Goal: Transaction & Acquisition: Purchase product/service

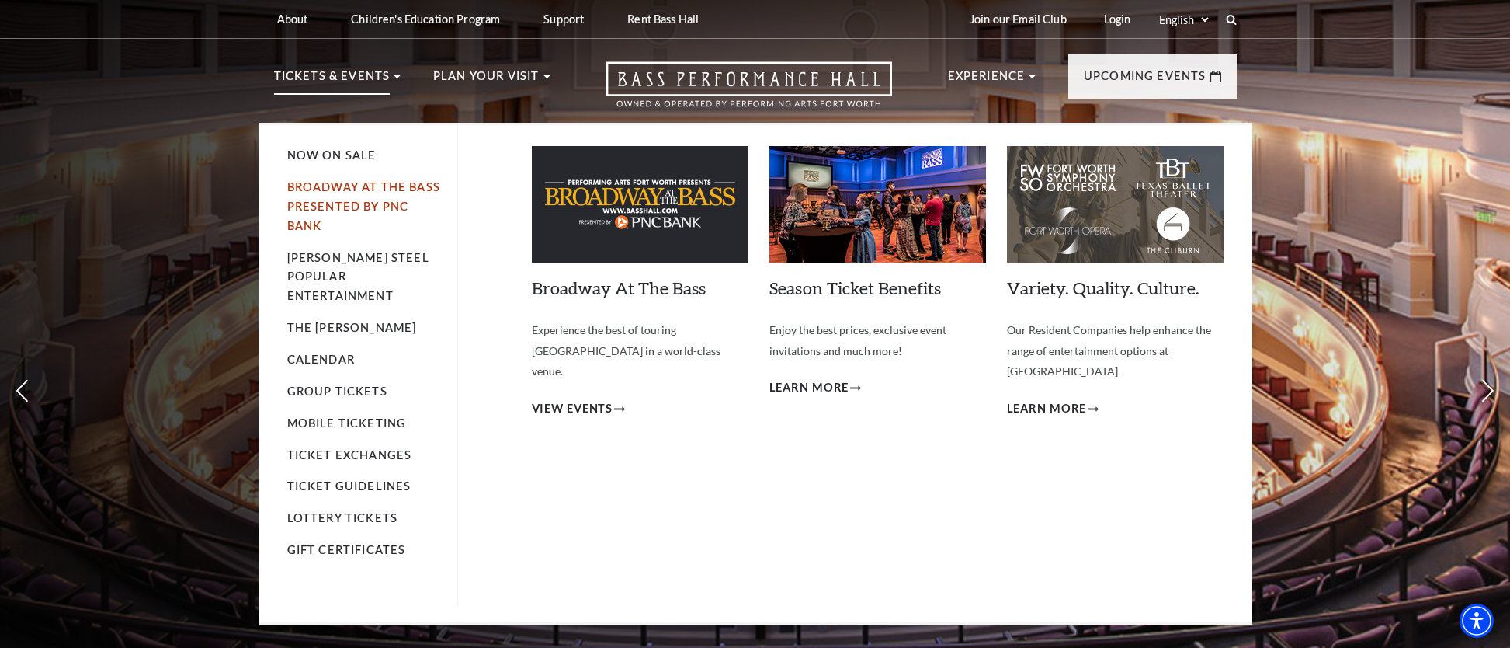
click at [316, 207] on link "Broadway At The Bass presented by PNC Bank" at bounding box center [363, 206] width 153 height 52
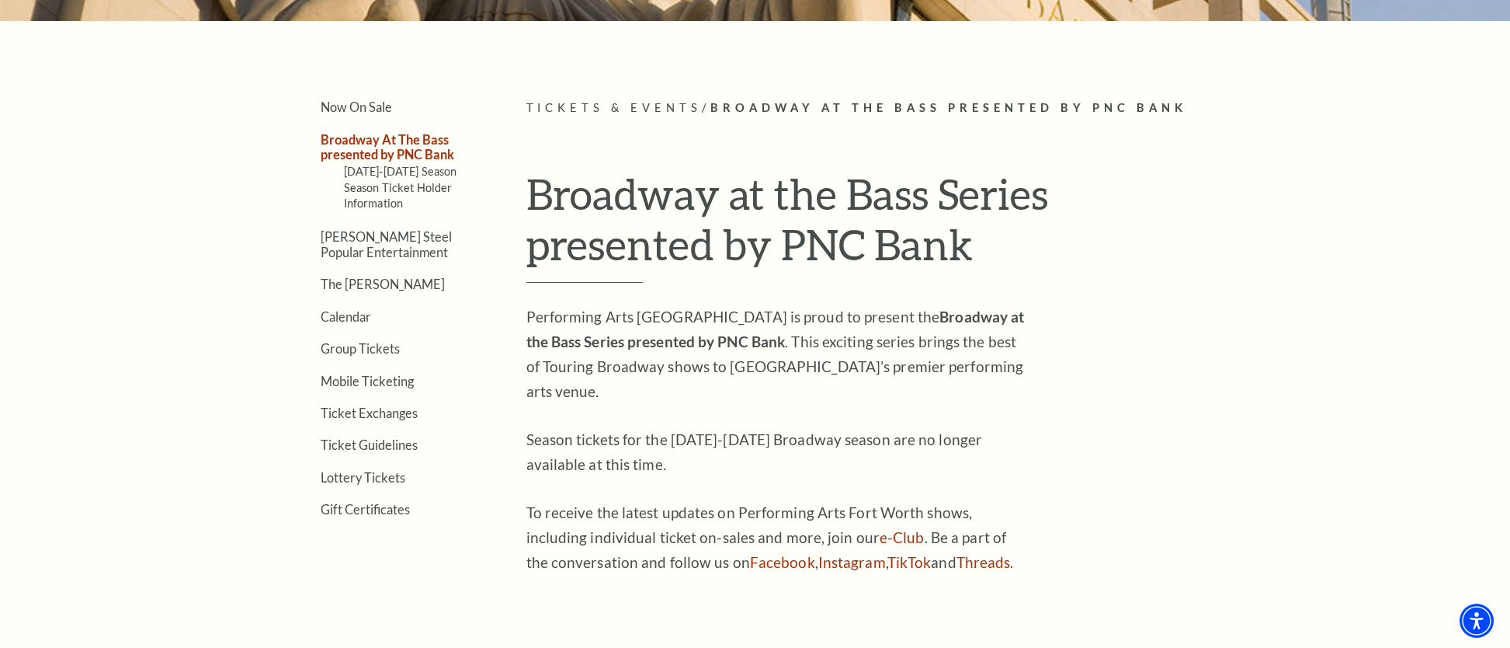
scroll to position [407, 0]
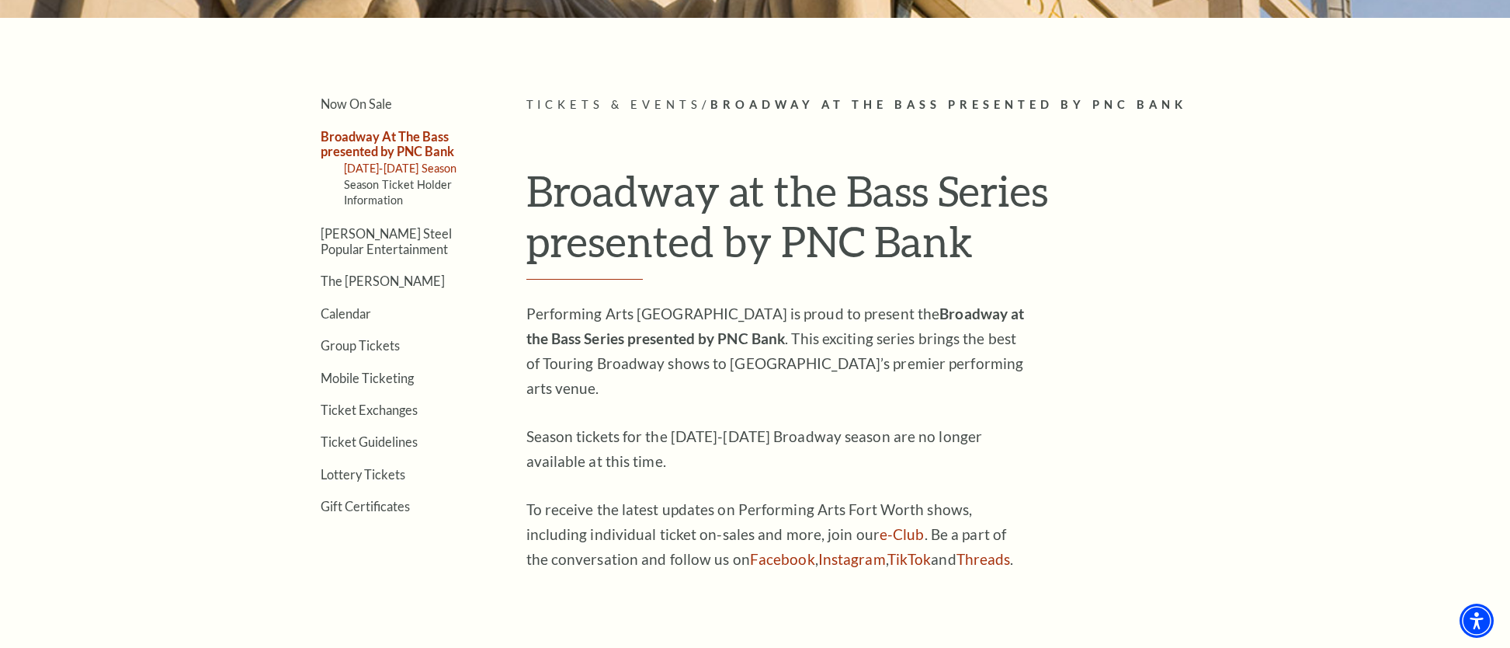
click at [368, 168] on link "2025-2026 Season" at bounding box center [400, 168] width 113 height 13
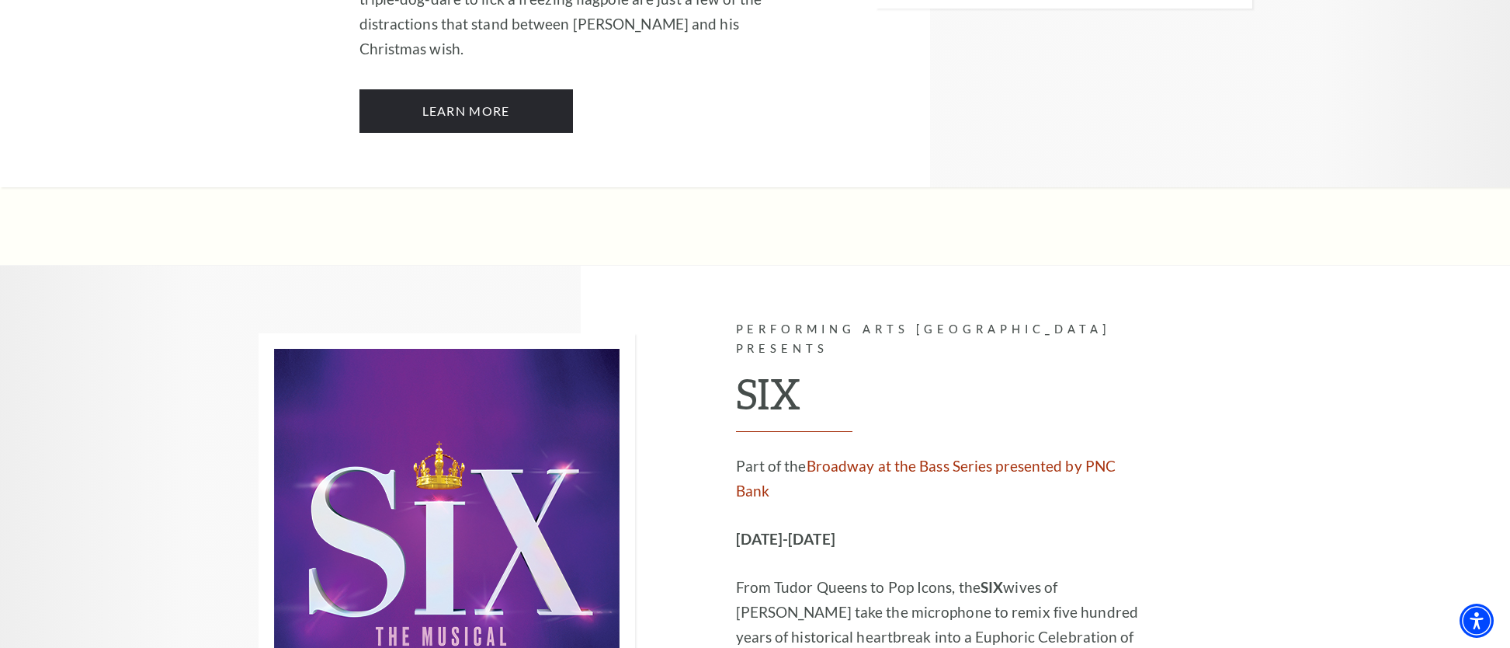
scroll to position [5711, 0]
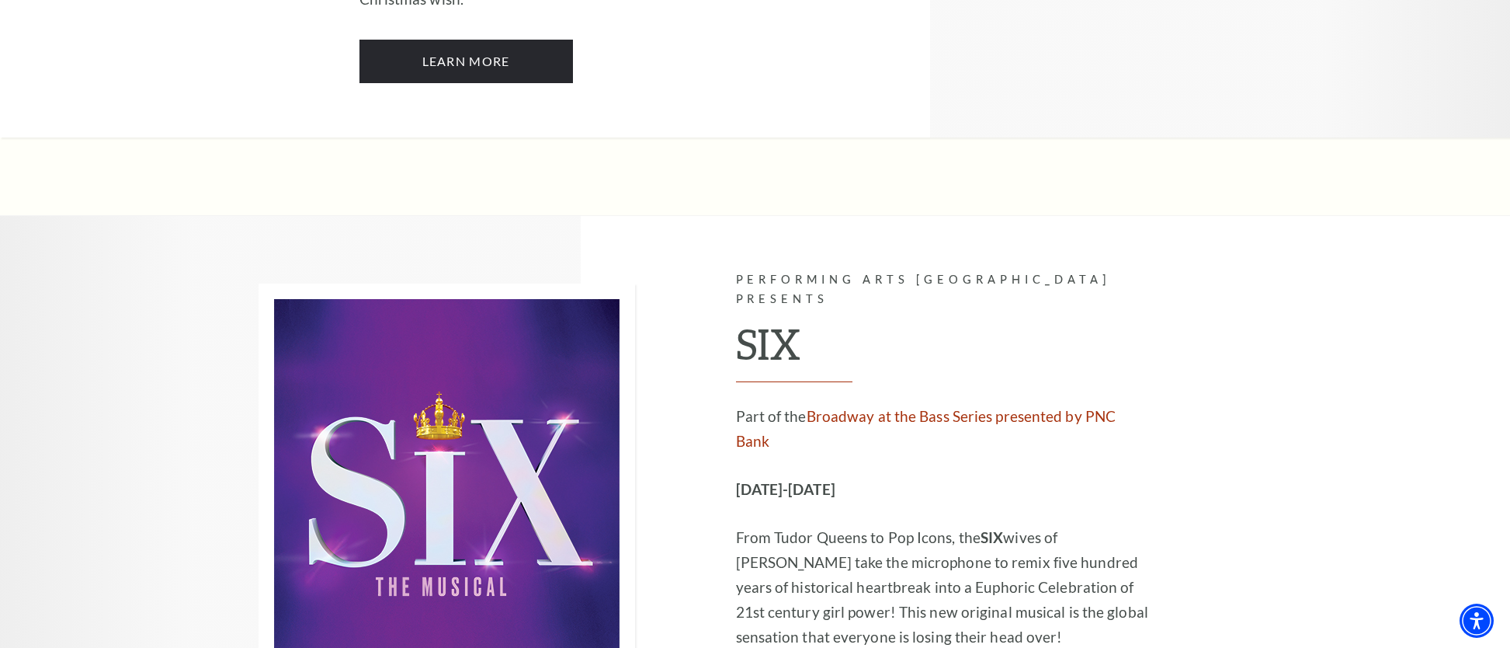
scroll to position [5738, 0]
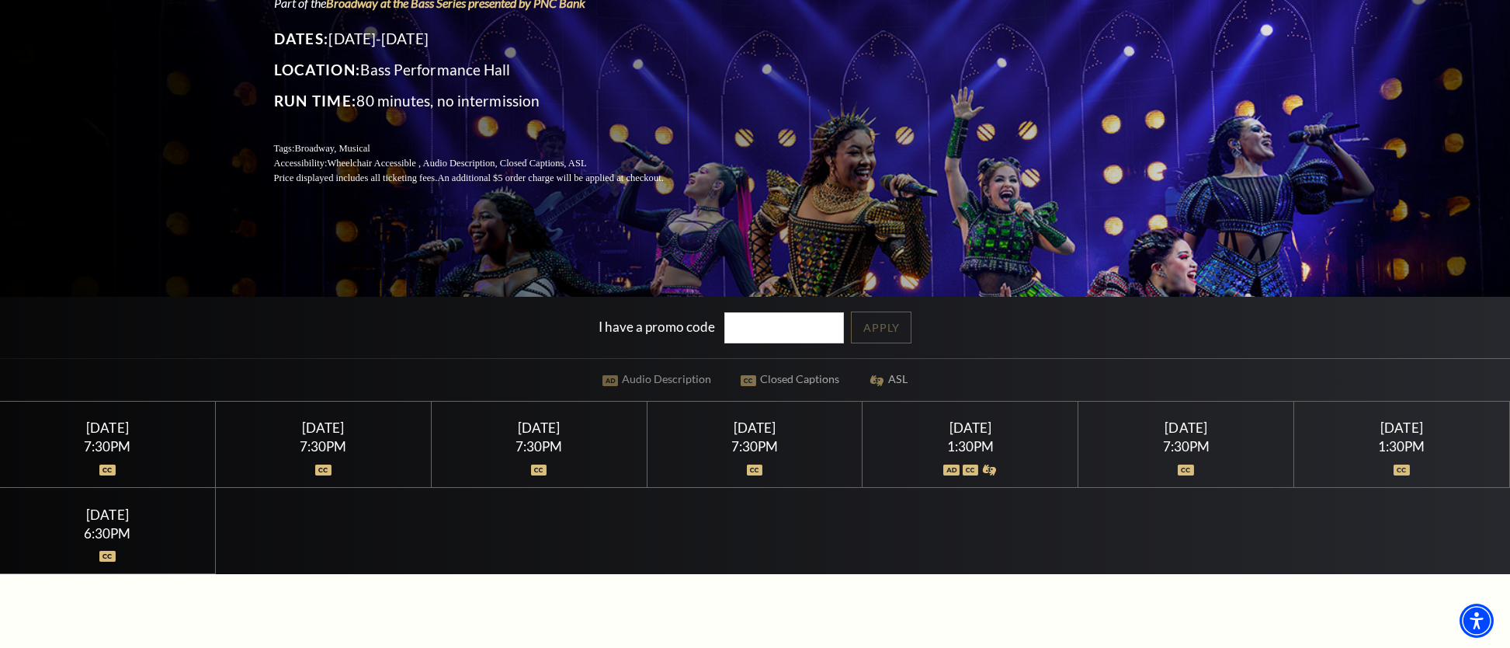
scroll to position [259, 0]
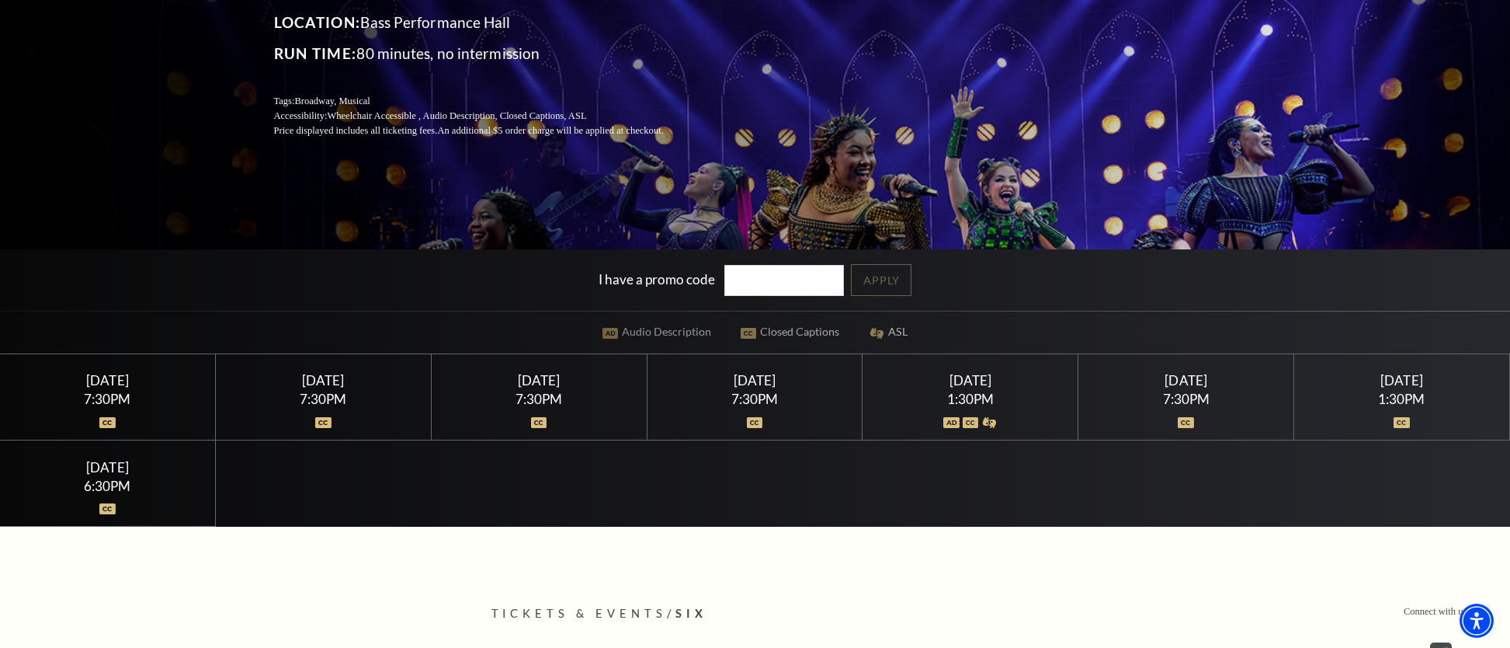
click at [803, 286] on input "I have a promo code" at bounding box center [785, 281] width 120 height 32
type input "19194"
click at [898, 274] on link "Apply" at bounding box center [881, 280] width 61 height 32
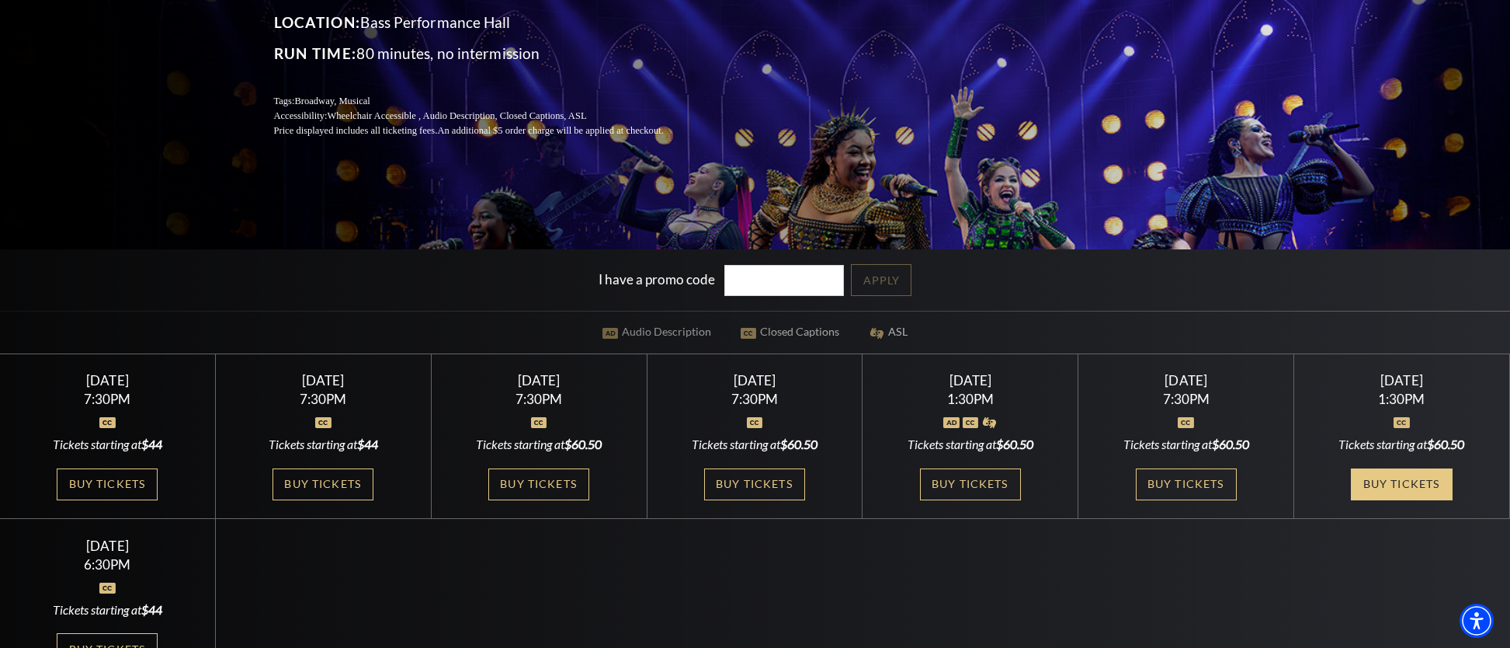
click at [1375, 481] on link "Buy Tickets" at bounding box center [1401, 484] width 101 height 32
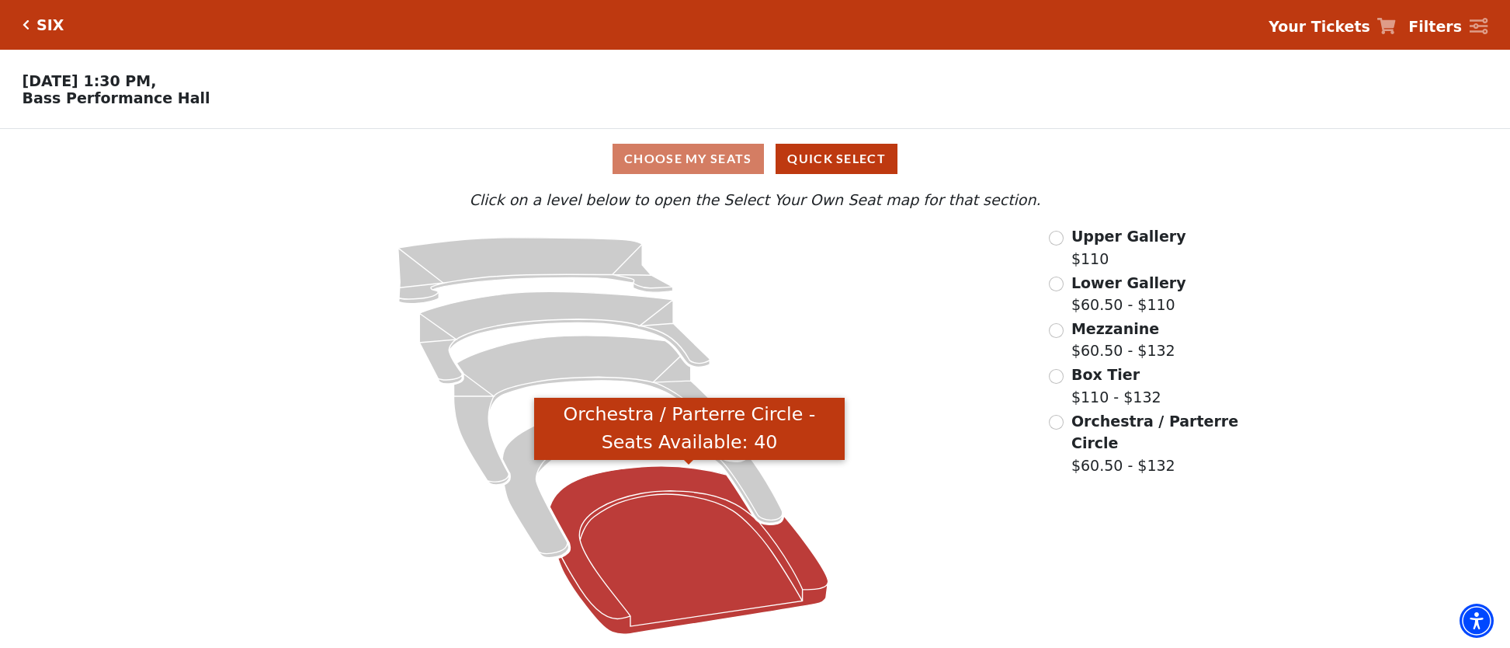
click at [665, 551] on icon "Orchestra / Parterre Circle - Seats Available: 40" at bounding box center [690, 550] width 279 height 168
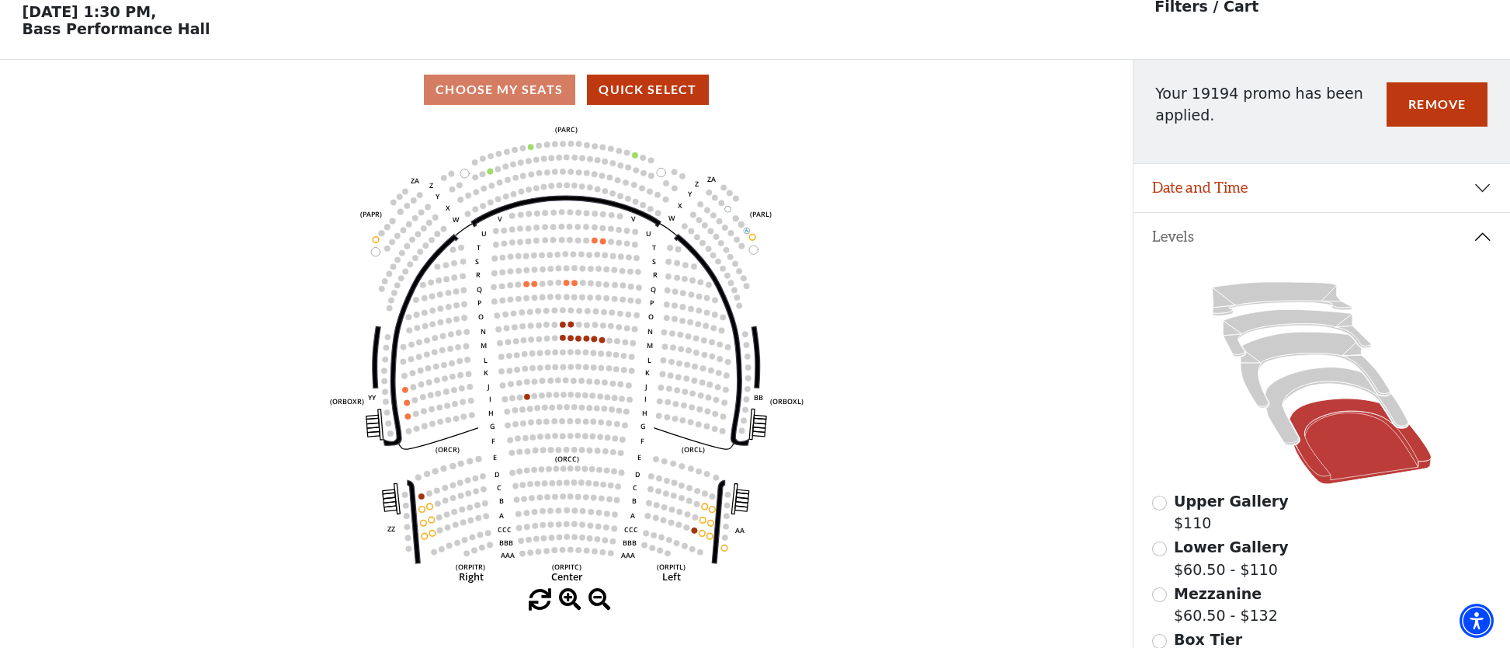
scroll to position [72, 0]
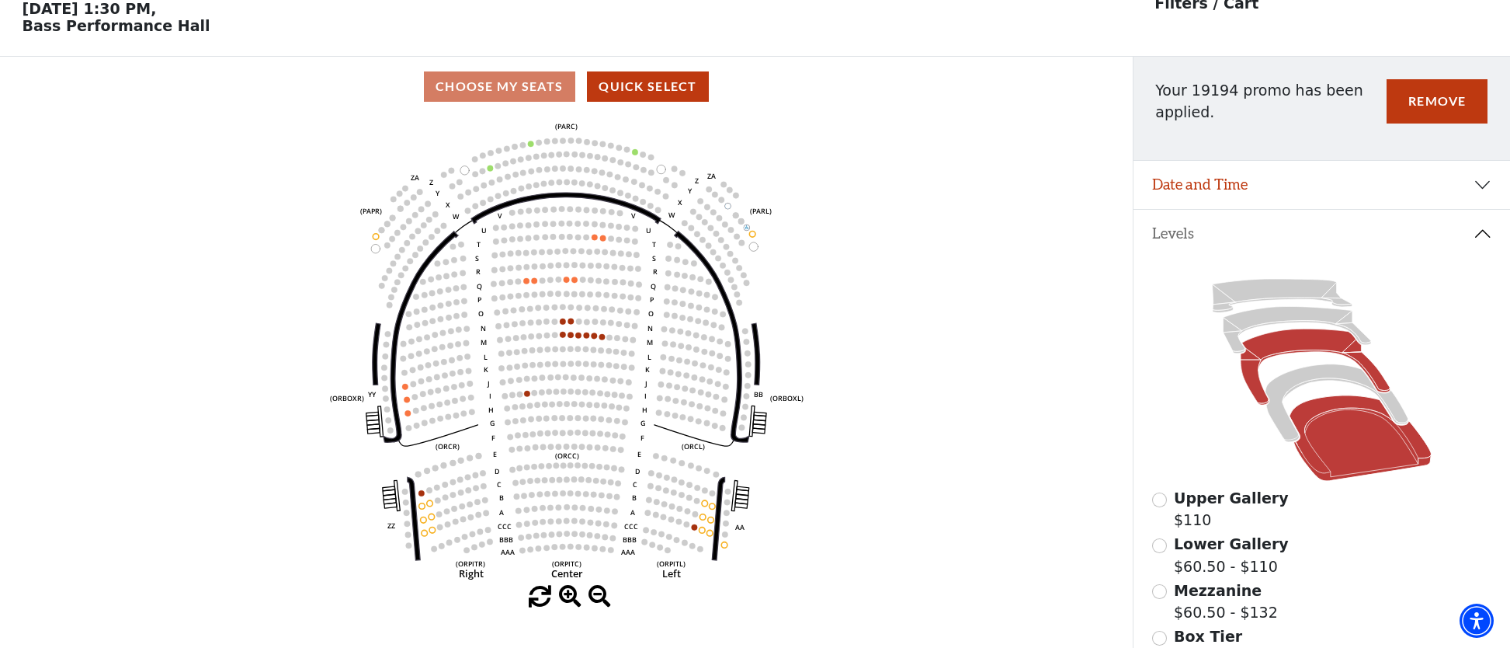
click at [1276, 343] on icon at bounding box center [1315, 366] width 149 height 76
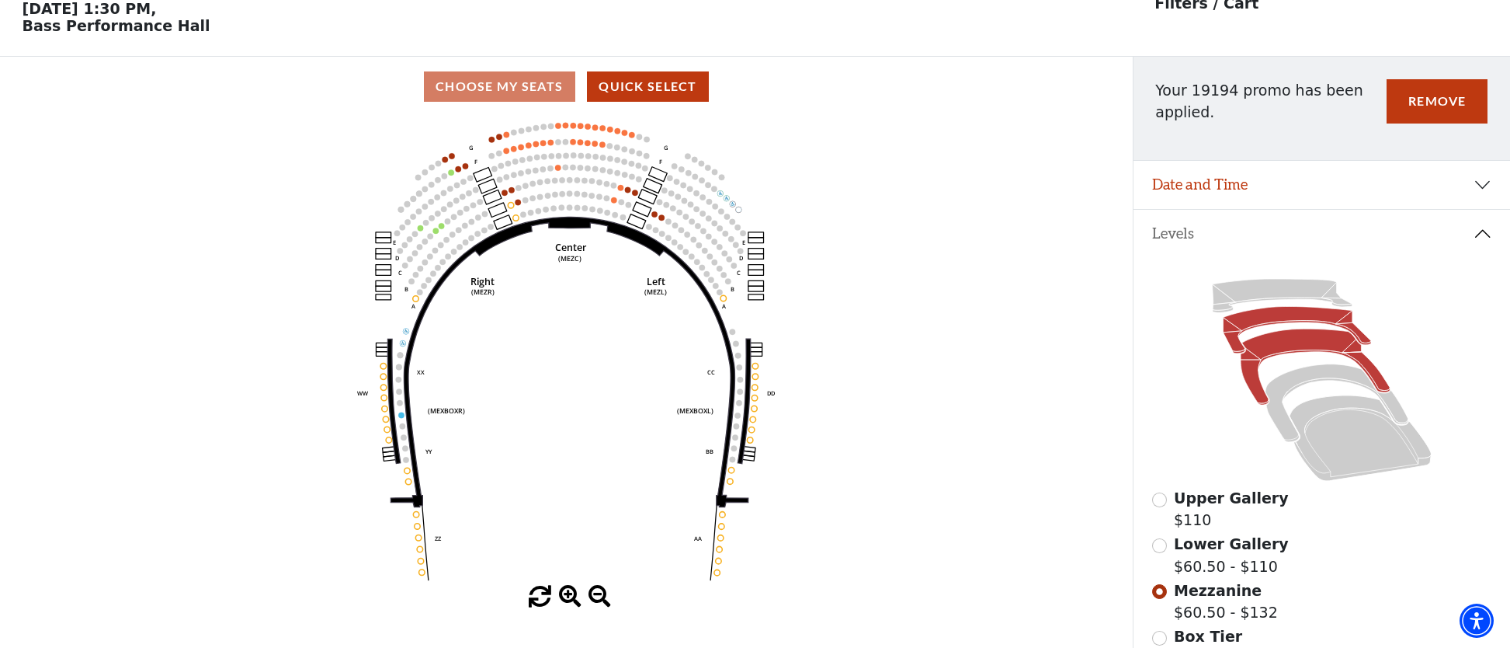
click at [1269, 317] on icon at bounding box center [1297, 329] width 148 height 47
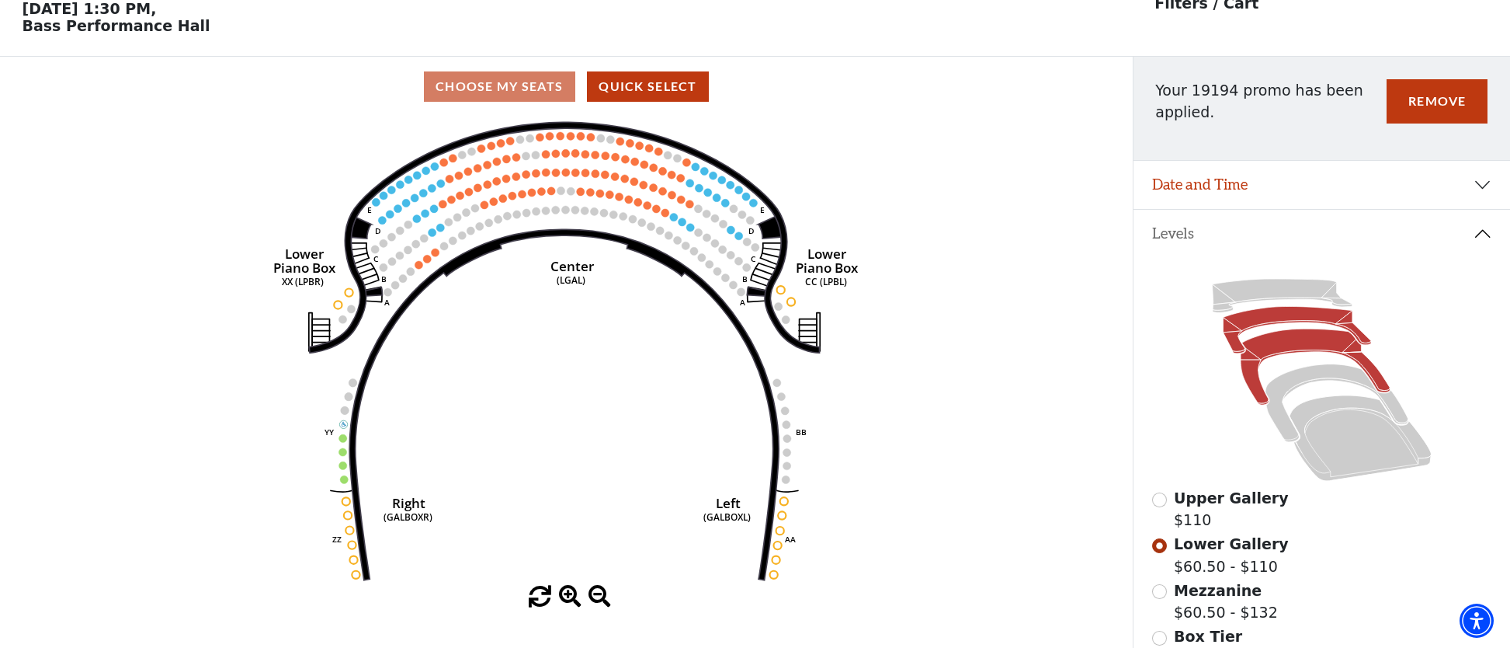
click at [1284, 353] on icon at bounding box center [1315, 366] width 149 height 76
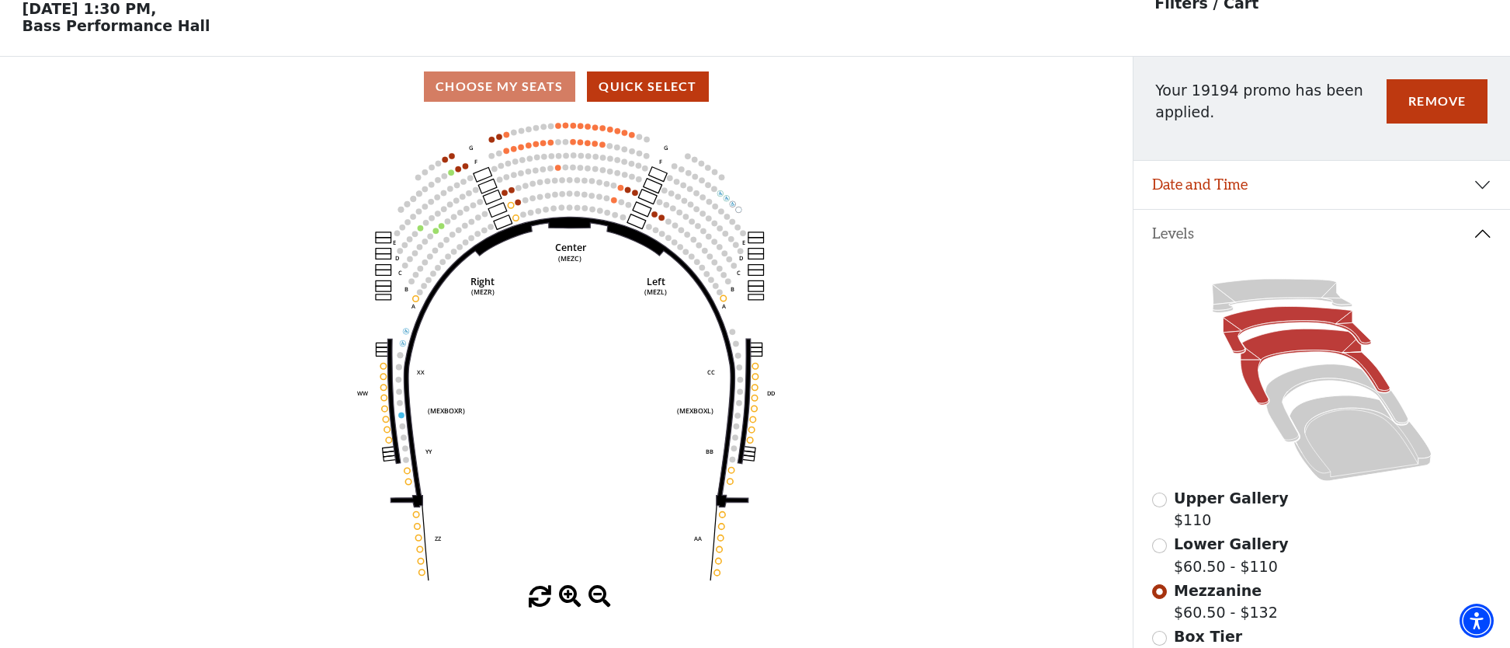
click at [1317, 315] on icon at bounding box center [1297, 329] width 148 height 47
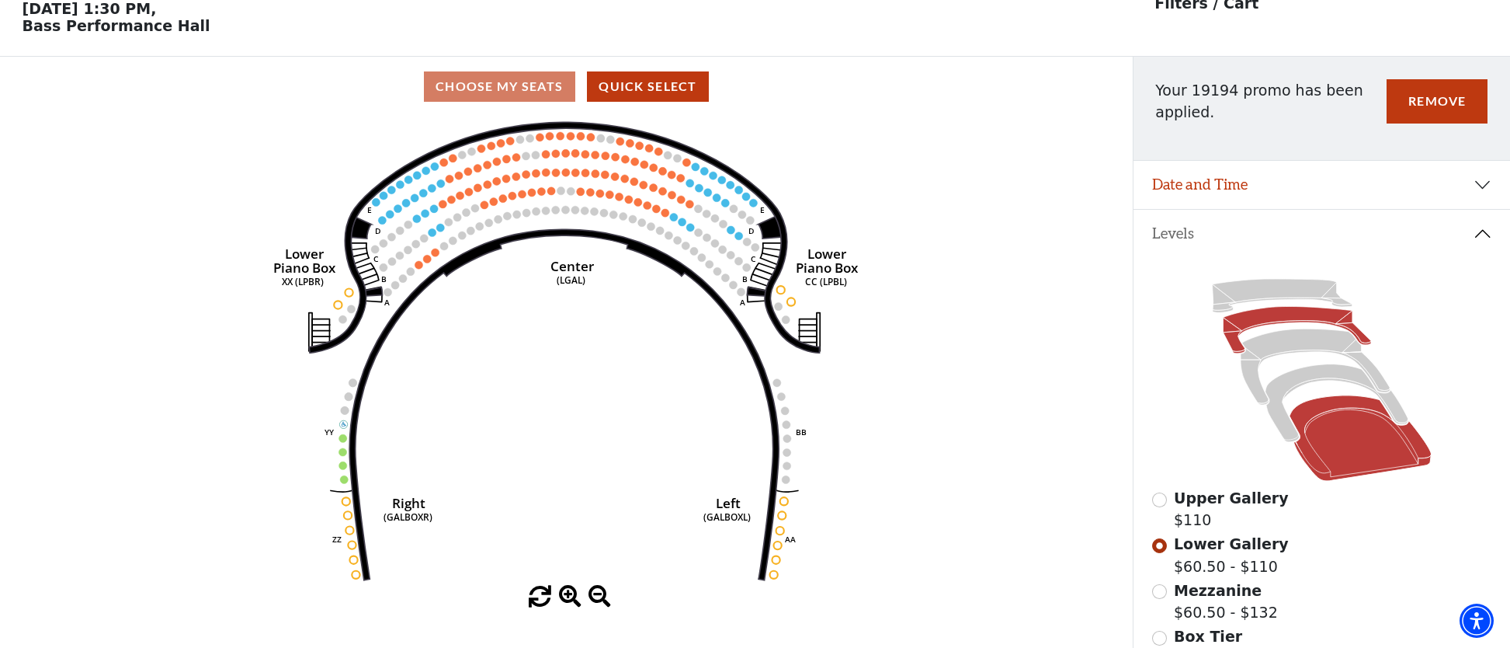
click at [1329, 454] on icon at bounding box center [1361, 437] width 142 height 85
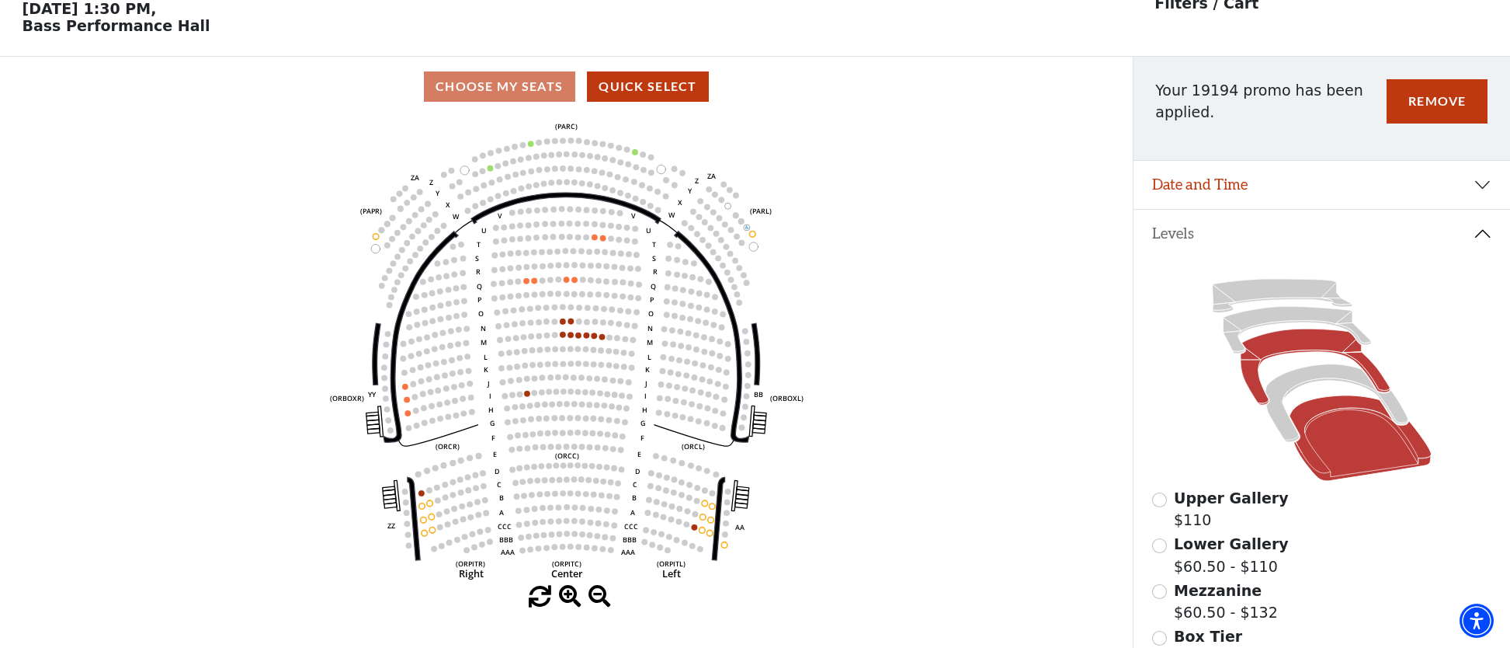
click at [1305, 341] on icon at bounding box center [1315, 366] width 149 height 76
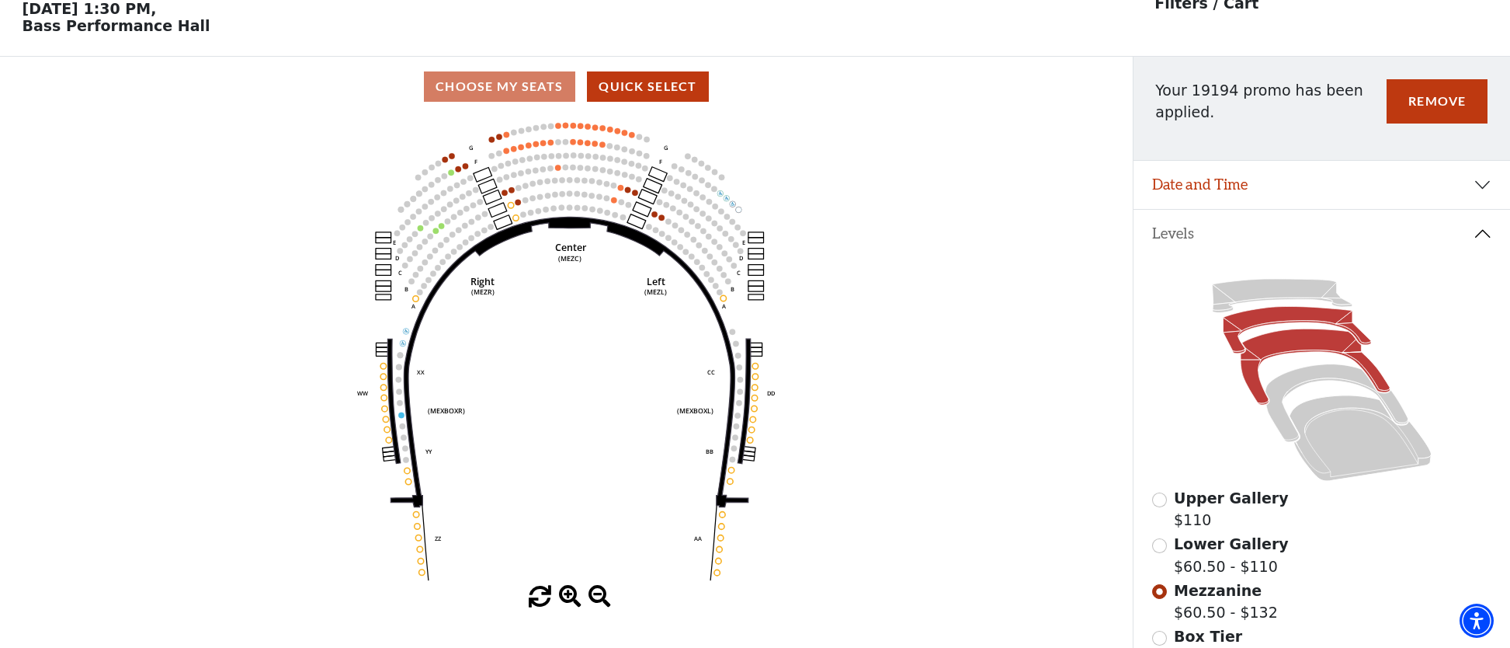
click at [1298, 311] on icon at bounding box center [1297, 329] width 148 height 47
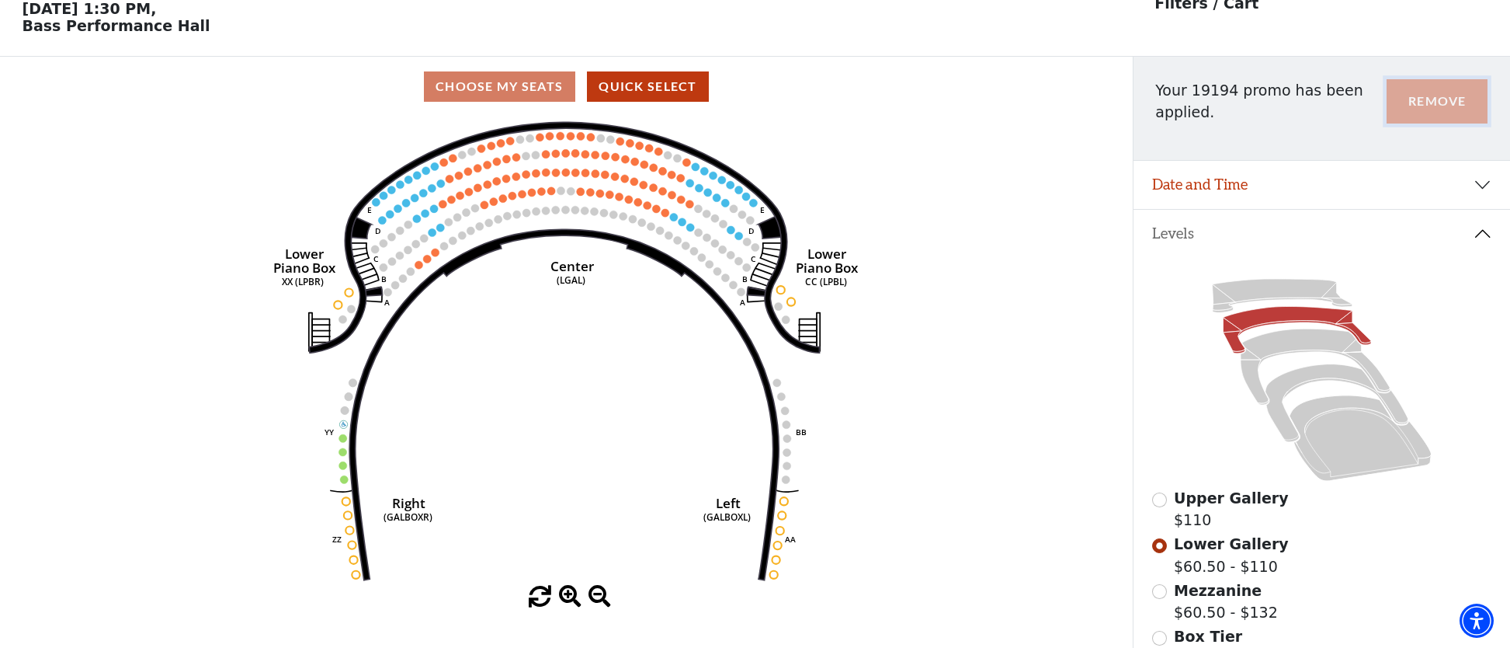
click at [1424, 113] on button "Remove" at bounding box center [1437, 101] width 101 height 44
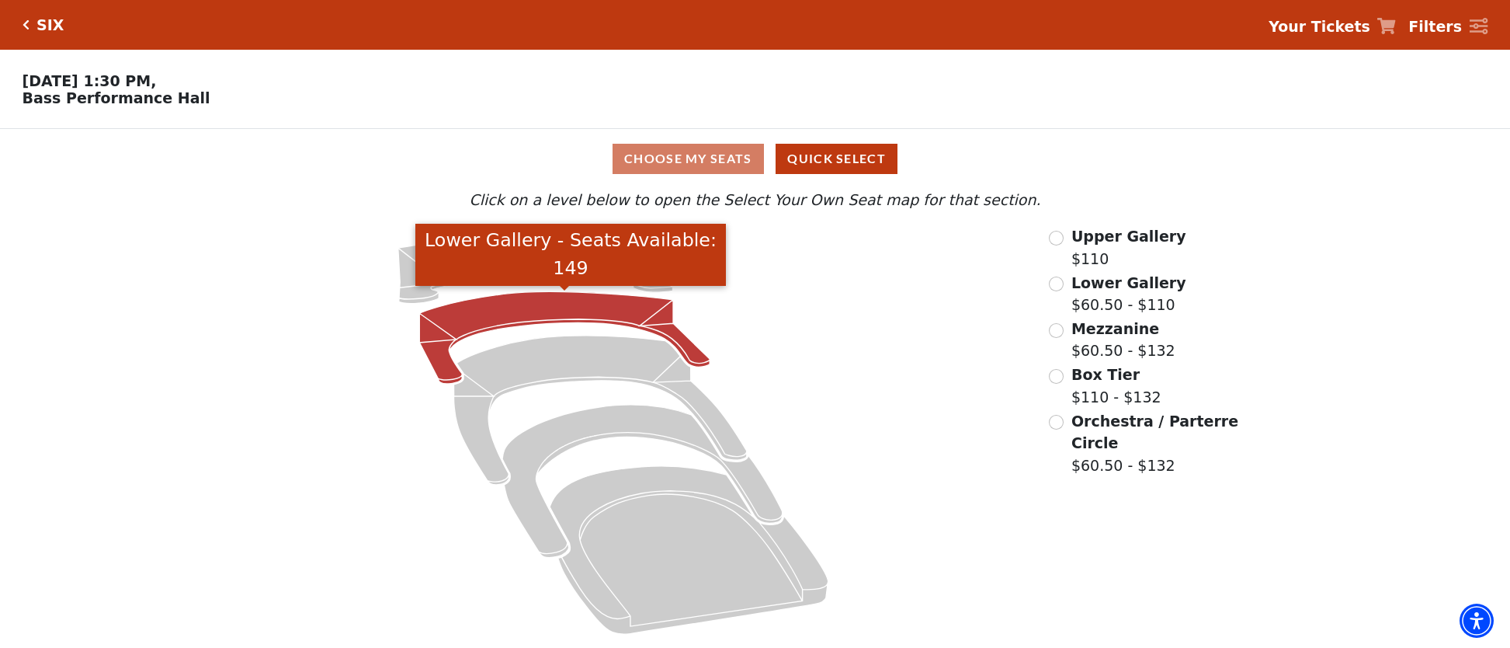
click at [604, 314] on icon "Lower Gallery - Seats Available: 149" at bounding box center [565, 338] width 290 height 92
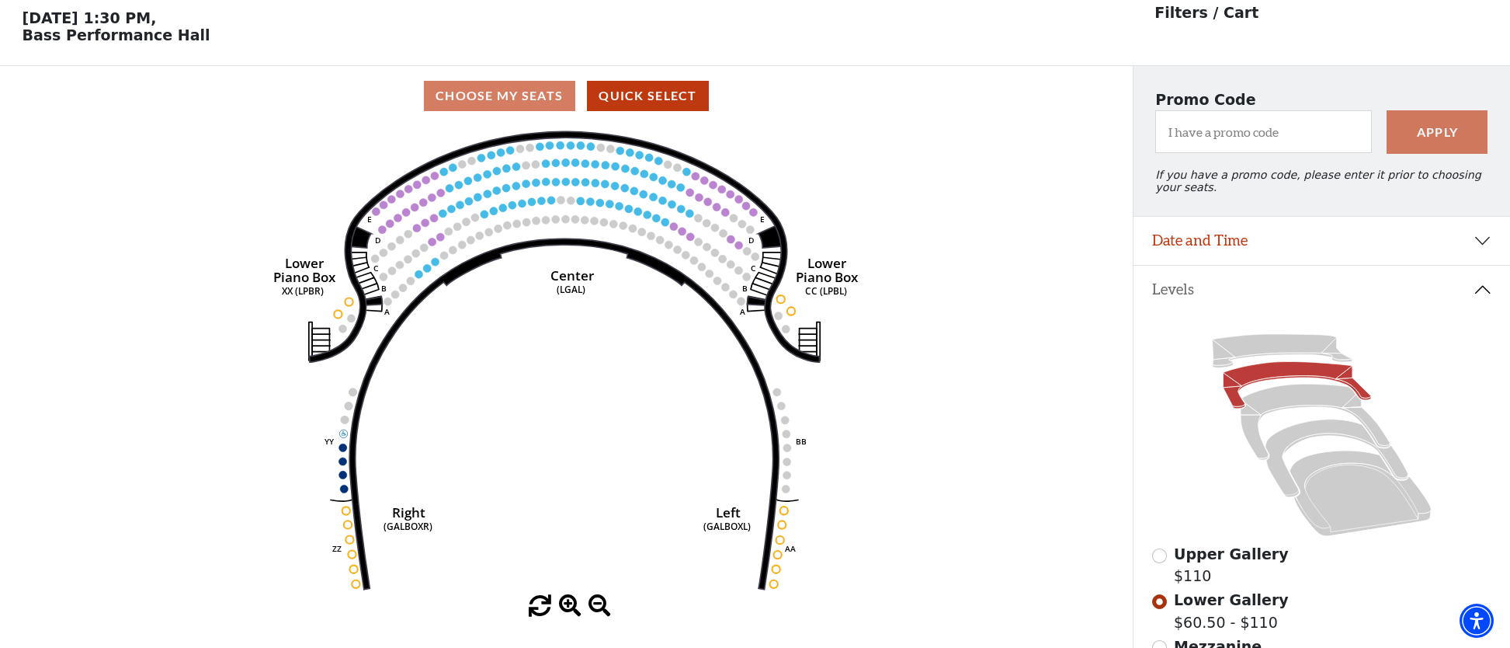
scroll to position [72, 0]
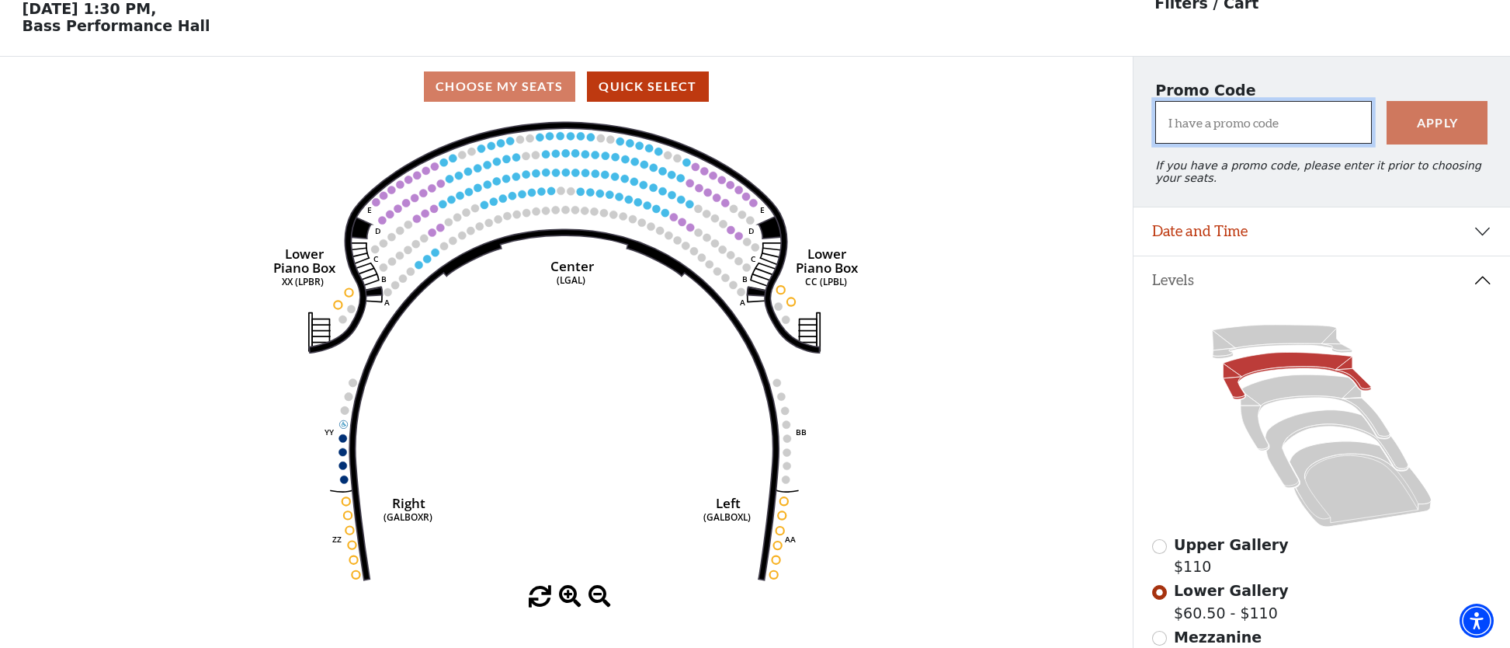
click at [1288, 125] on input "I have a promo code" at bounding box center [1263, 122] width 217 height 43
type input "19195"
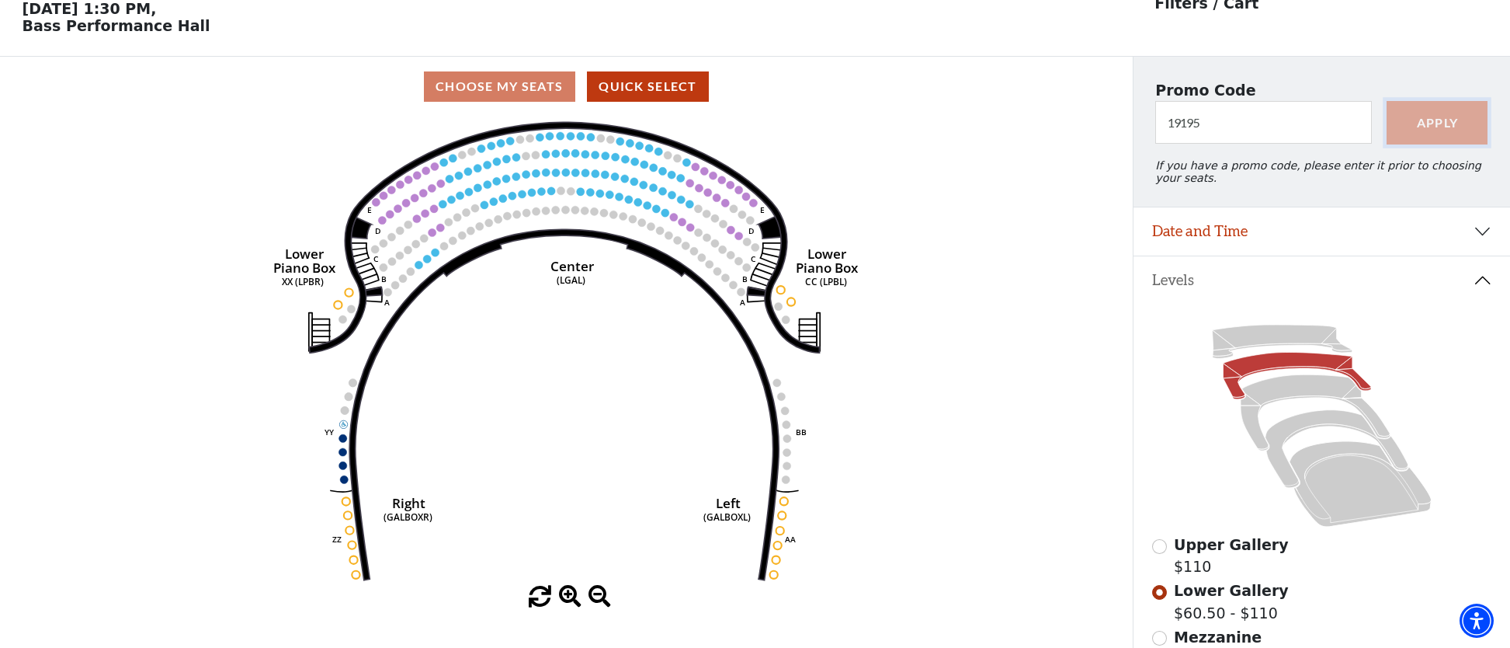
click at [1416, 118] on button "Apply" at bounding box center [1437, 122] width 101 height 43
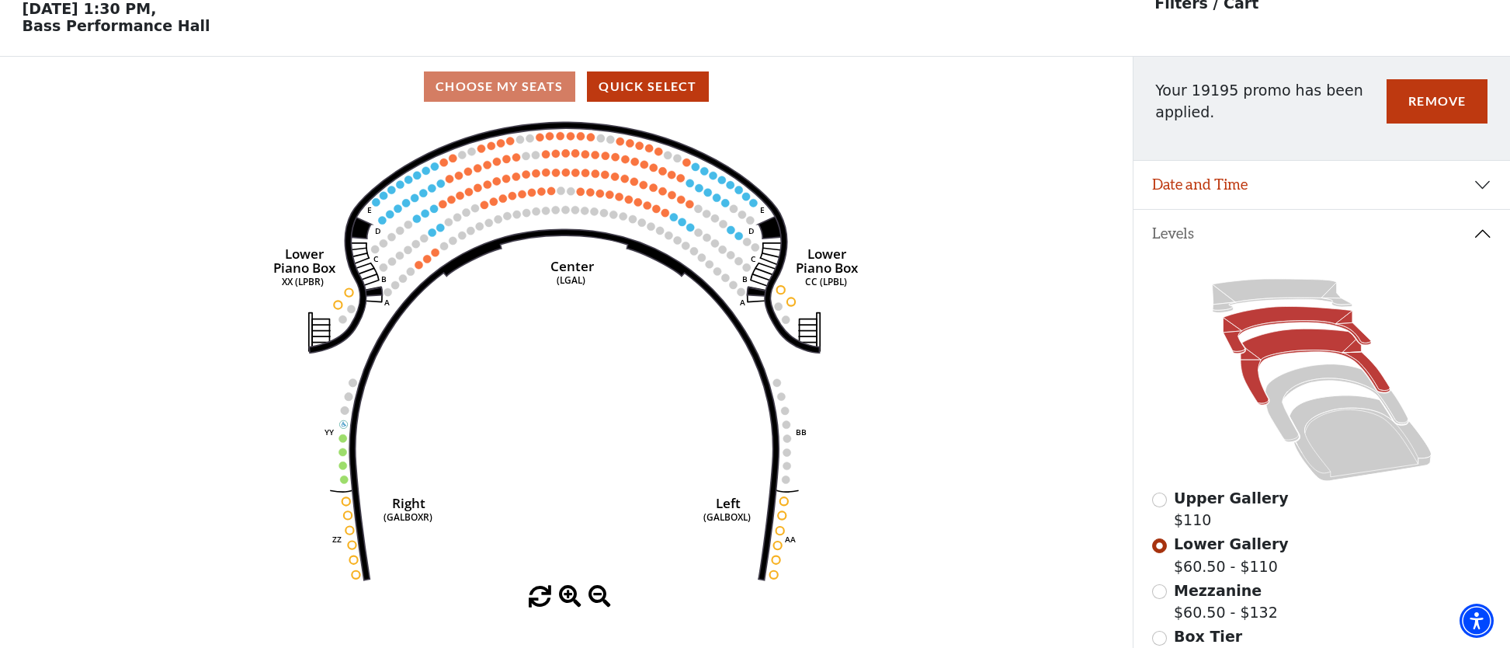
click at [1272, 347] on icon at bounding box center [1315, 366] width 149 height 76
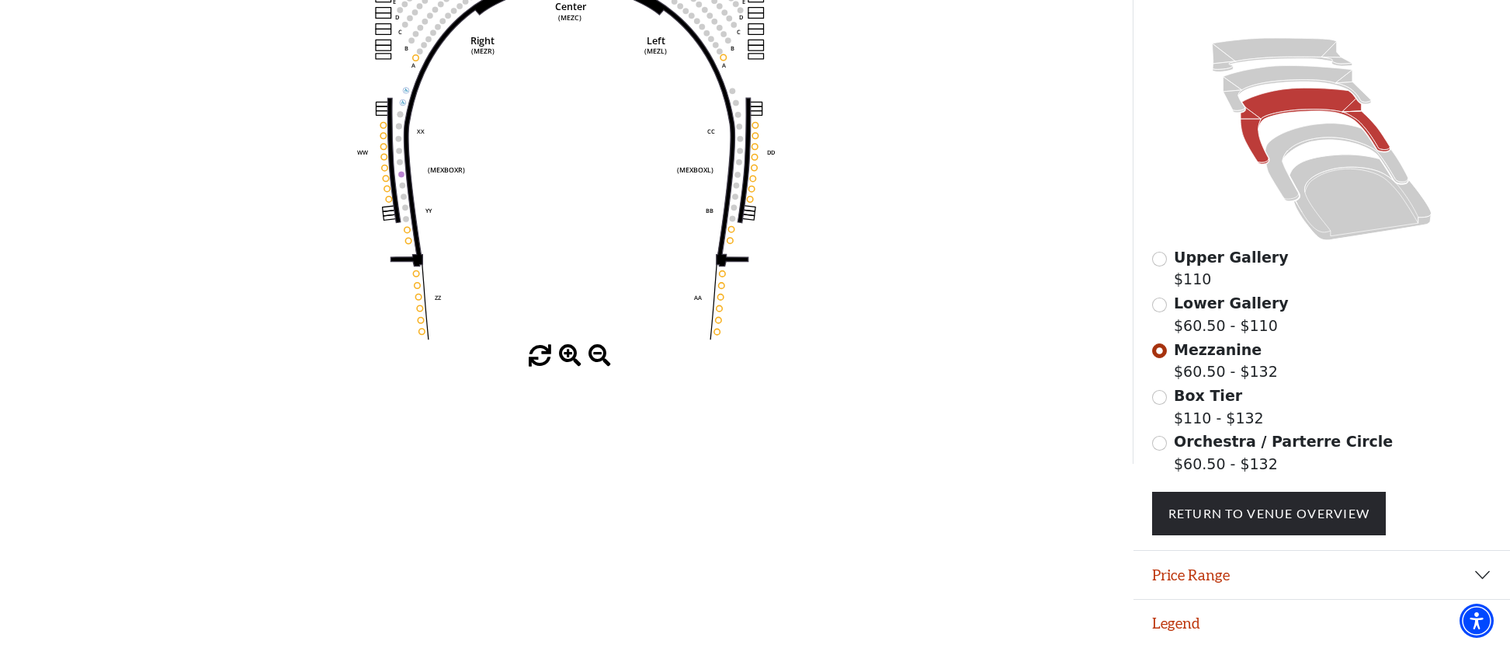
scroll to position [0, 0]
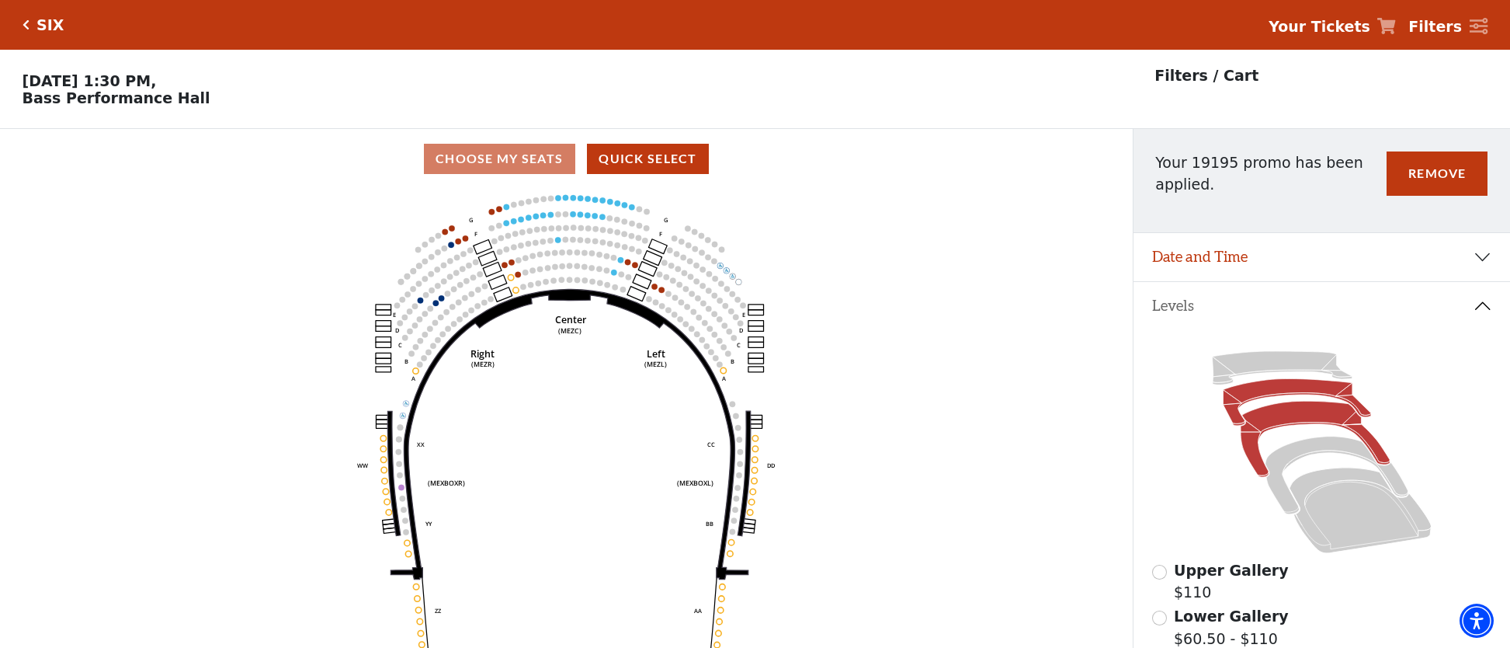
click at [1252, 391] on icon at bounding box center [1297, 401] width 148 height 47
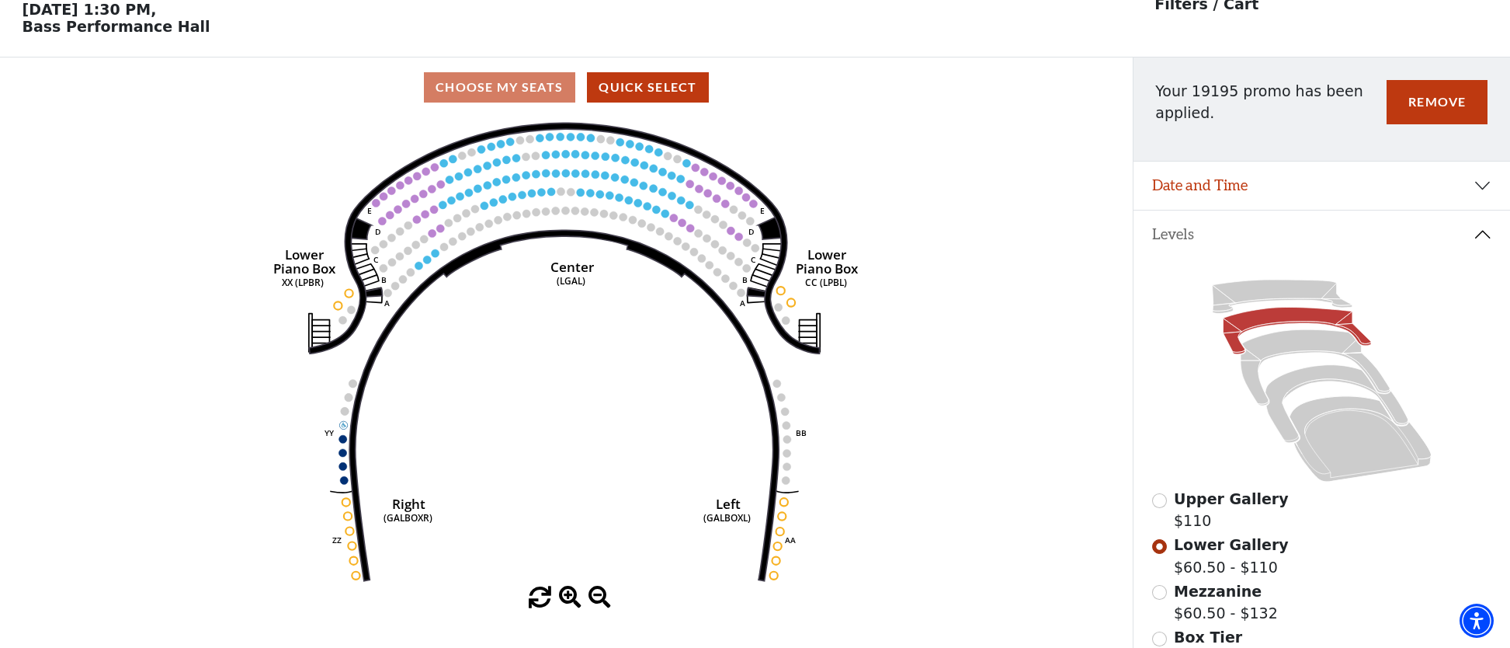
scroll to position [72, 0]
click at [1283, 291] on icon at bounding box center [1282, 295] width 140 height 33
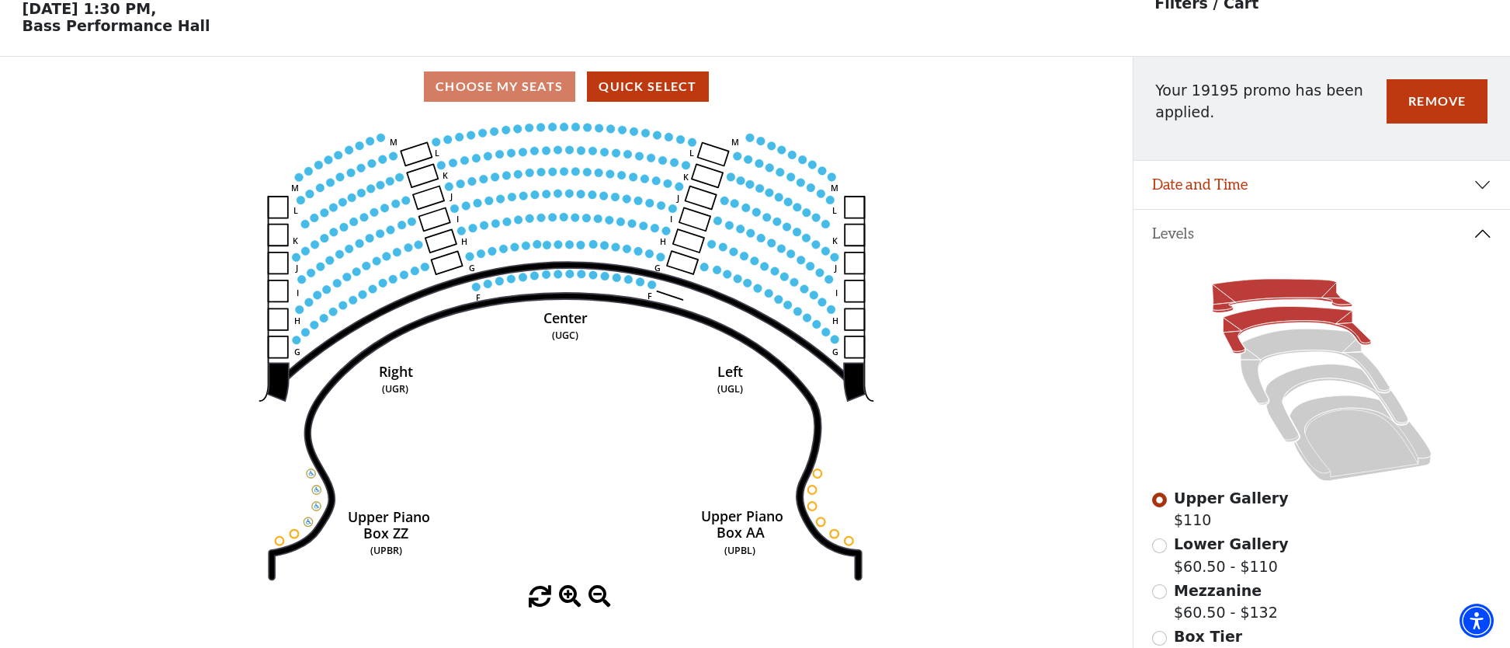
click at [1270, 322] on icon at bounding box center [1297, 329] width 148 height 47
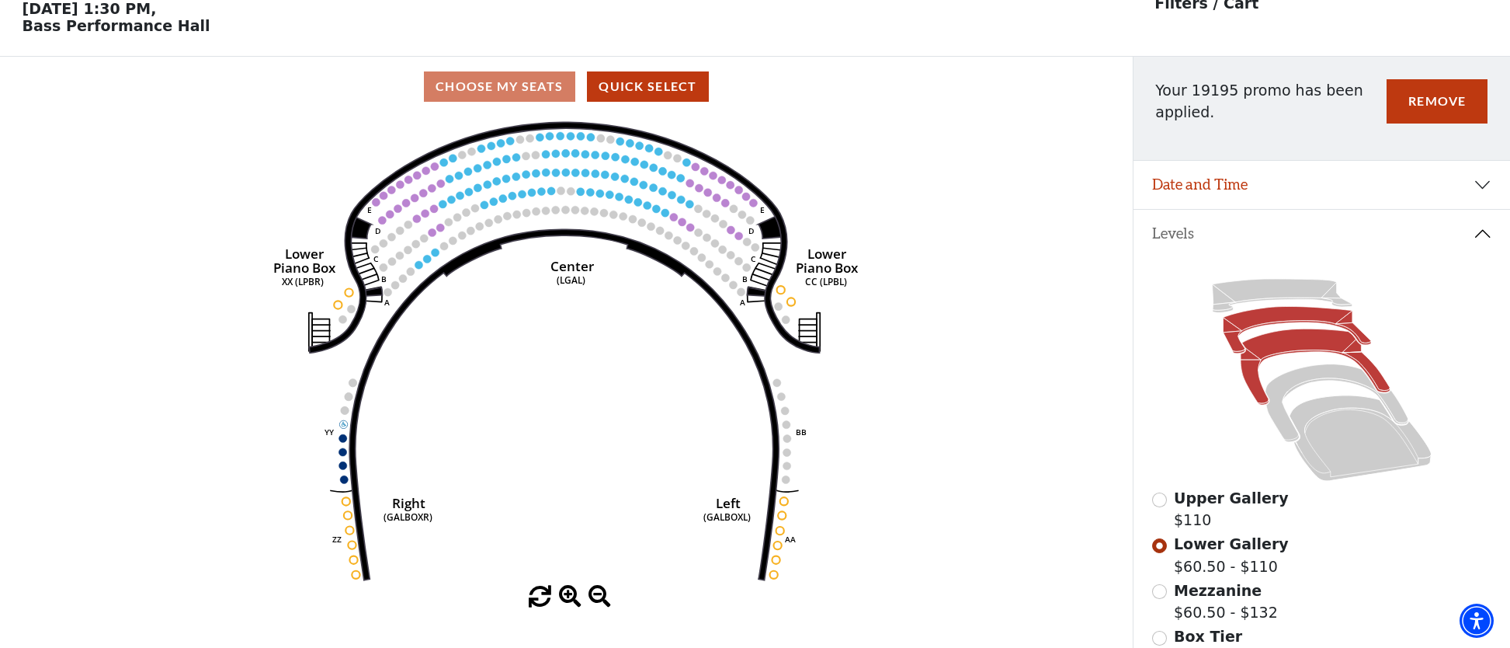
click at [1320, 348] on icon at bounding box center [1315, 366] width 149 height 76
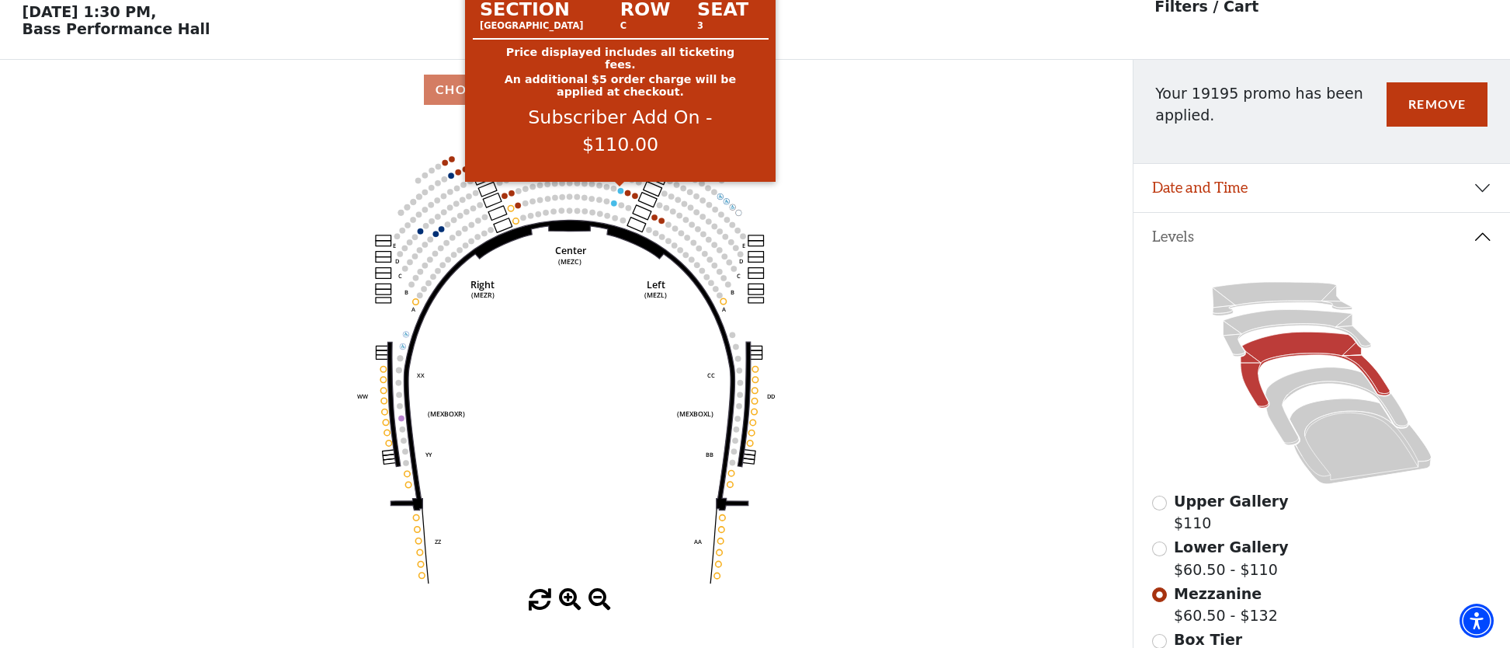
scroll to position [73, 0]
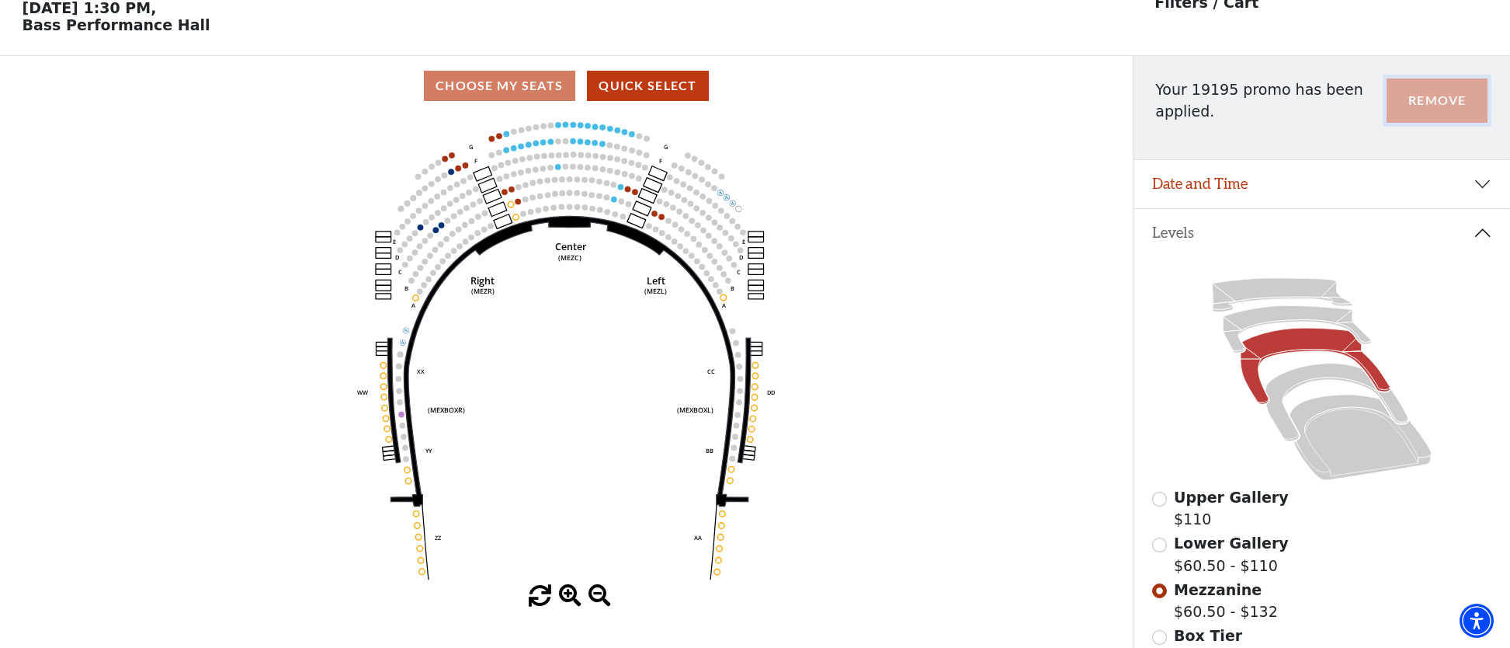
click at [1422, 96] on button "Remove" at bounding box center [1437, 100] width 101 height 44
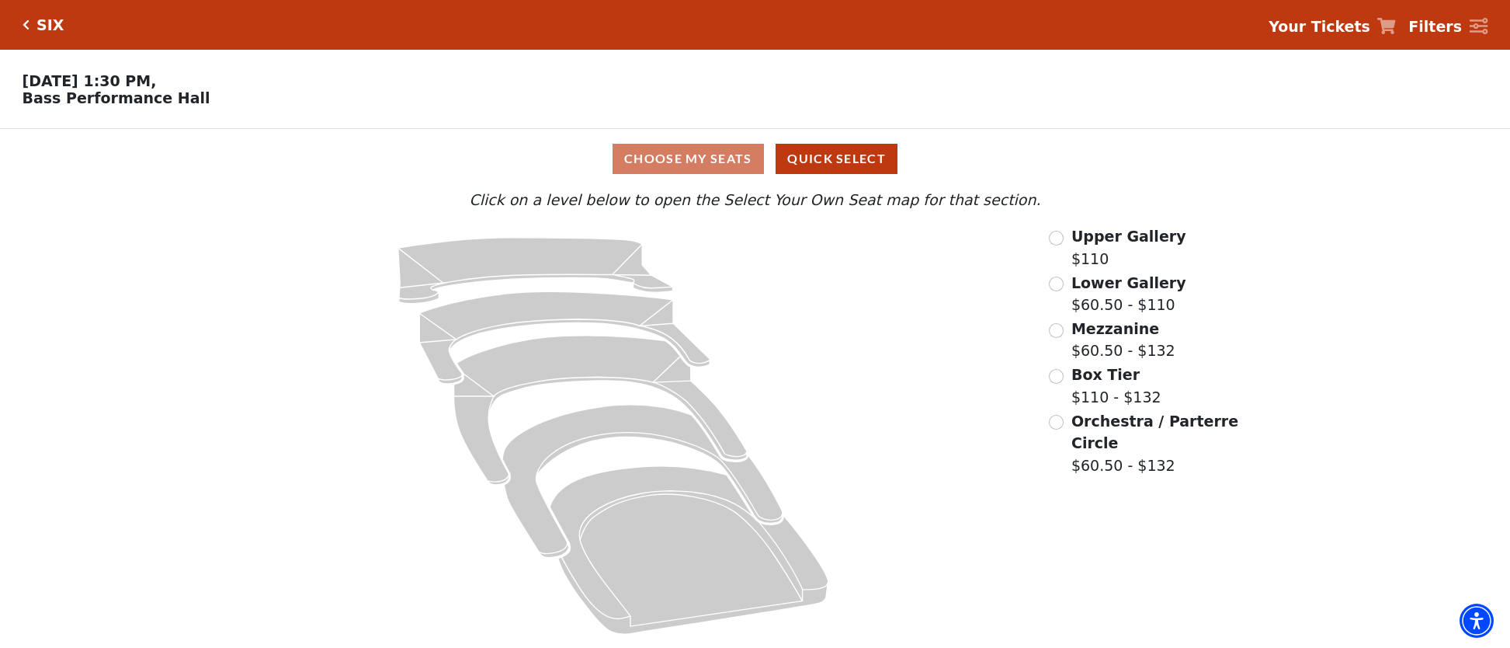
click at [26, 27] on div "SIX Your Tickets Filters" at bounding box center [755, 25] width 1510 height 50
click at [30, 28] on div "SIX" at bounding box center [47, 25] width 35 height 18
click at [24, 26] on icon "Click here to go back to filters" at bounding box center [26, 24] width 7 height 11
